Goal: Task Accomplishment & Management: Complete application form

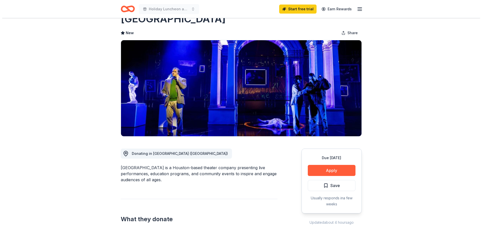
scroll to position [50, 0]
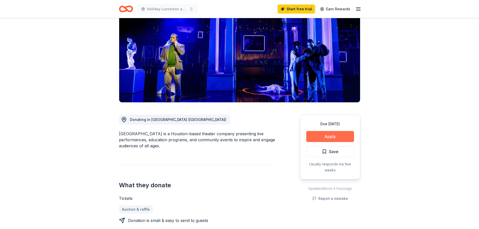
click at [329, 137] on button "Apply" at bounding box center [330, 136] width 48 height 11
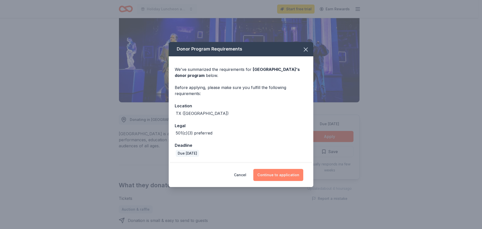
click at [281, 175] on button "Continue to application" at bounding box center [278, 175] width 50 height 12
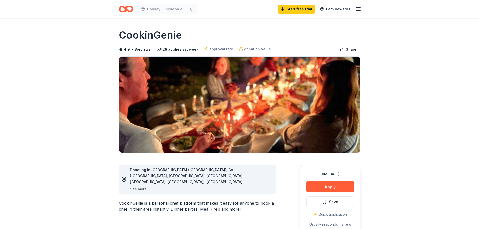
click at [138, 188] on button "See more" at bounding box center [138, 189] width 17 height 6
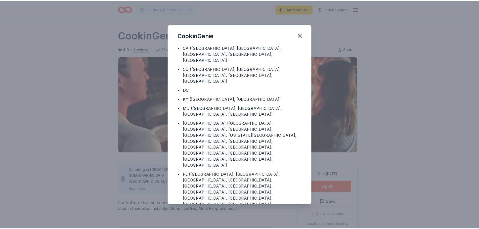
scroll to position [27, 0]
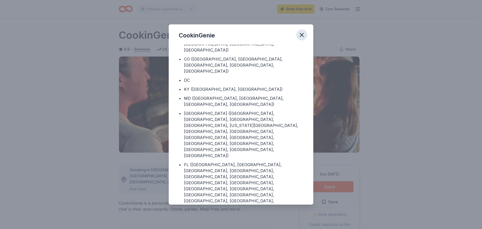
click at [300, 34] on icon "button" at bounding box center [301, 34] width 7 height 7
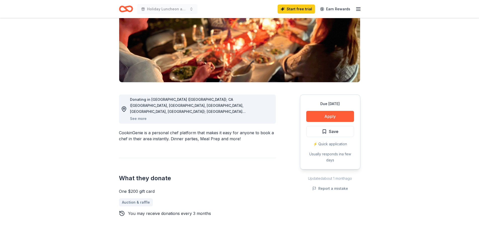
scroll to position [0, 0]
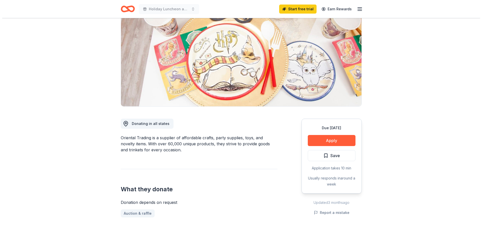
scroll to position [50, 0]
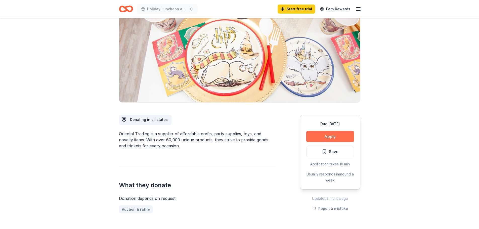
click at [332, 136] on button "Apply" at bounding box center [330, 136] width 48 height 11
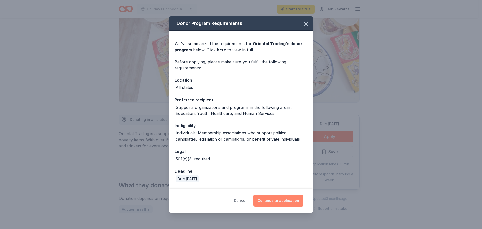
click at [280, 198] on button "Continue to application" at bounding box center [278, 200] width 50 height 12
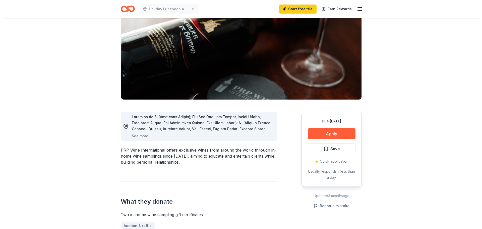
scroll to position [75, 0]
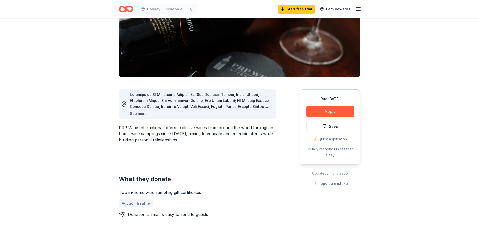
click at [138, 113] on button "See more" at bounding box center [138, 114] width 17 height 6
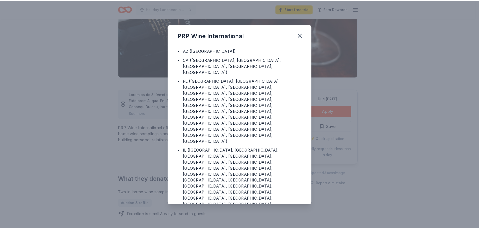
scroll to position [0, 0]
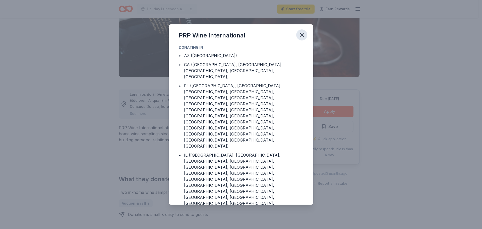
click at [303, 34] on icon "button" at bounding box center [302, 35] width 4 height 4
